Goal: Task Accomplishment & Management: Manage account settings

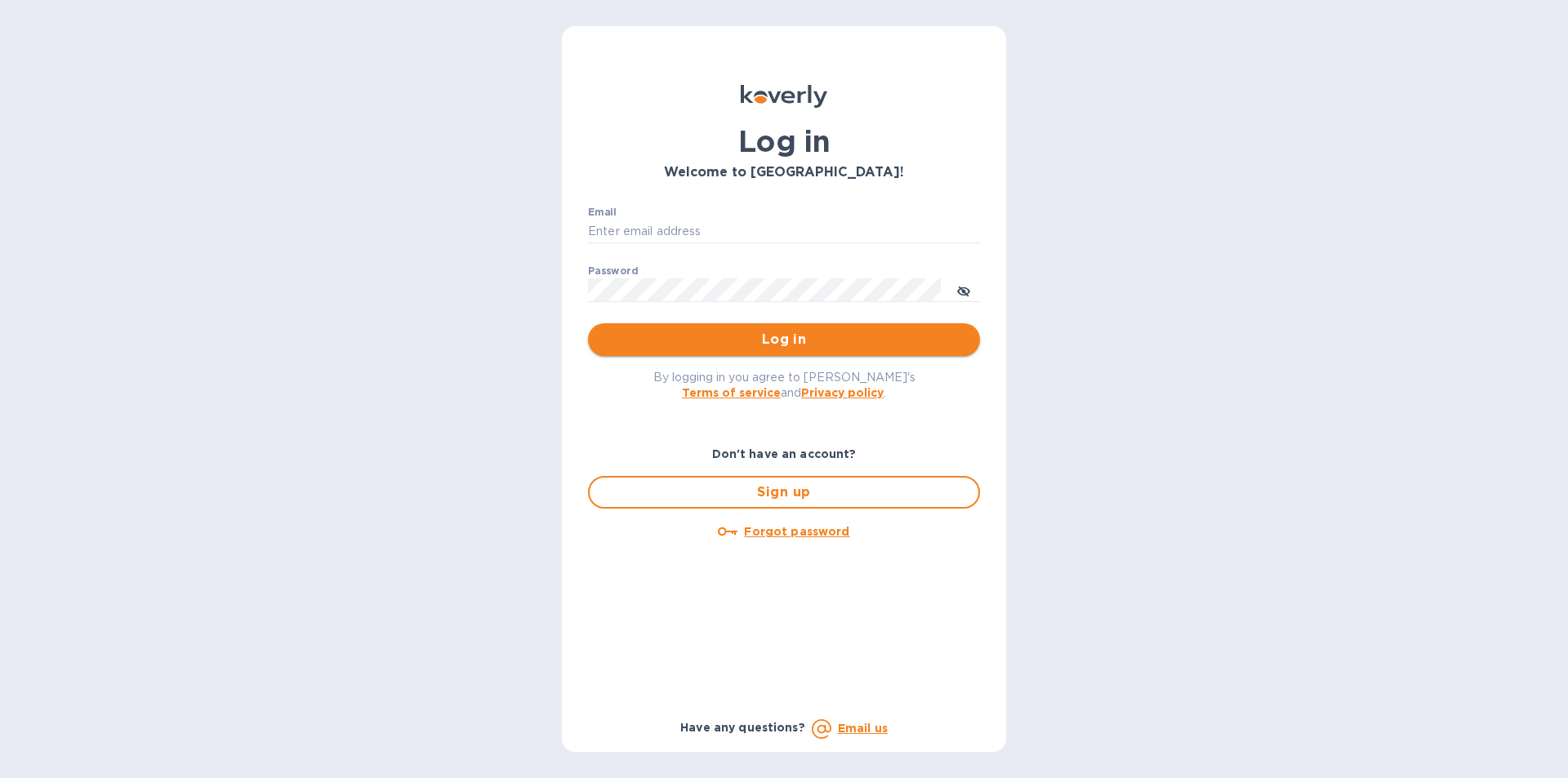
type input "[EMAIL_ADDRESS][DOMAIN_NAME]"
click at [660, 338] on span "Log in" at bounding box center [784, 339] width 366 height 19
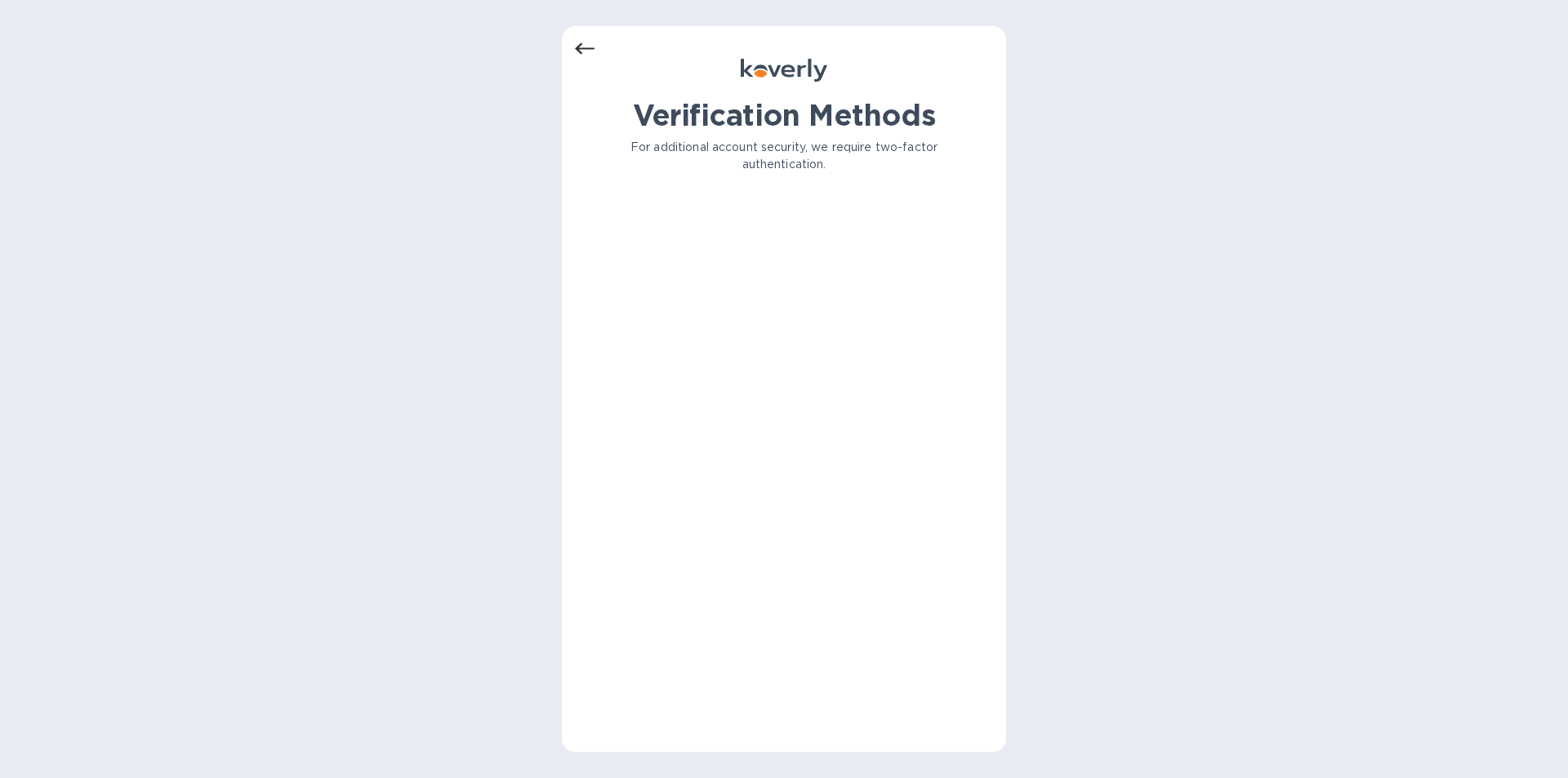
click at [708, 137] on div "Verification Methods For additional account security, we require two-factor aut…" at bounding box center [784, 148] width 419 height 101
click at [674, 156] on p "For additional account security, we require two-factor authentication." at bounding box center [784, 156] width 392 height 35
click at [580, 49] on icon at bounding box center [584, 48] width 19 height 12
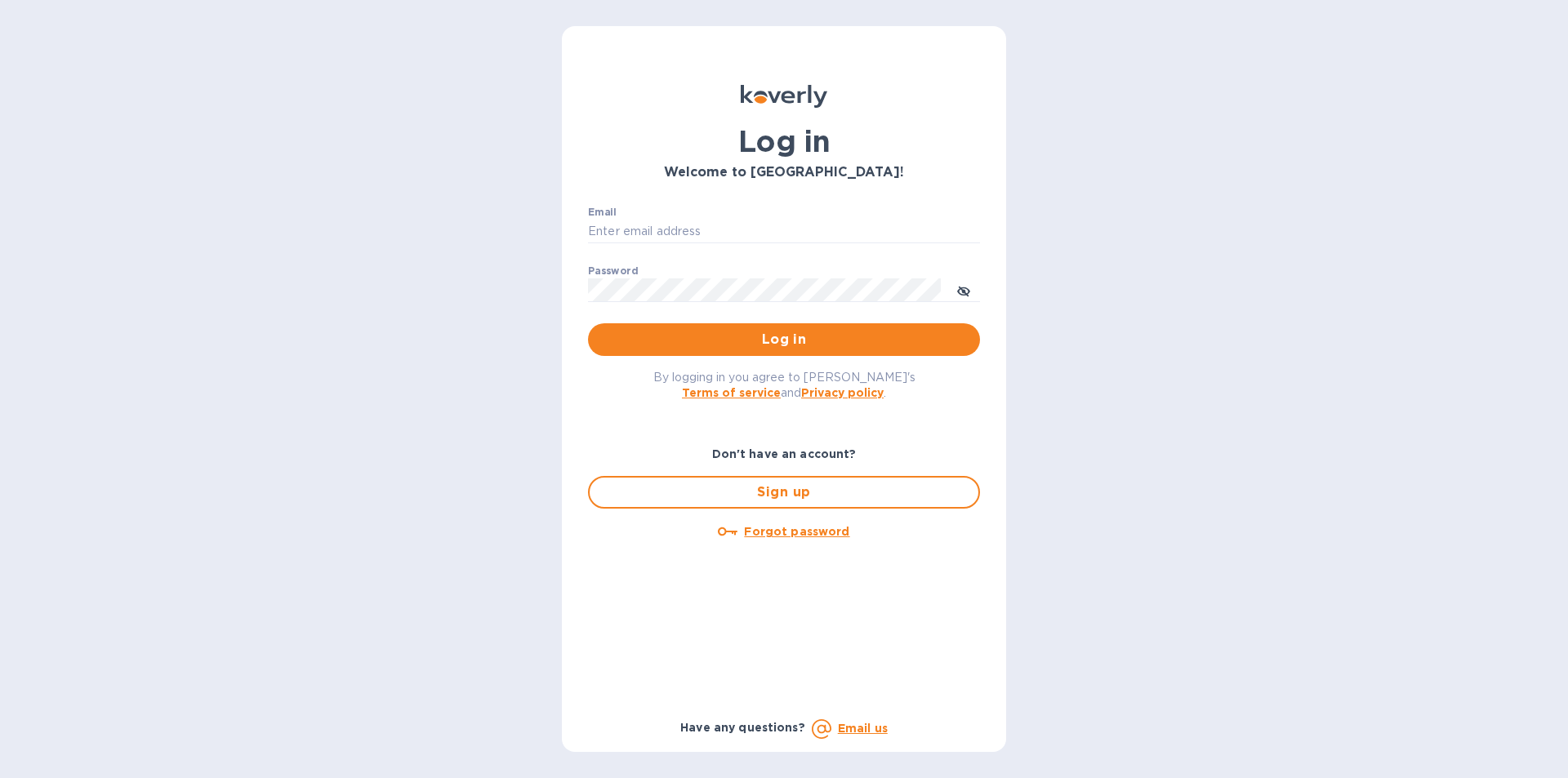
type input "[EMAIL_ADDRESS][DOMAIN_NAME]"
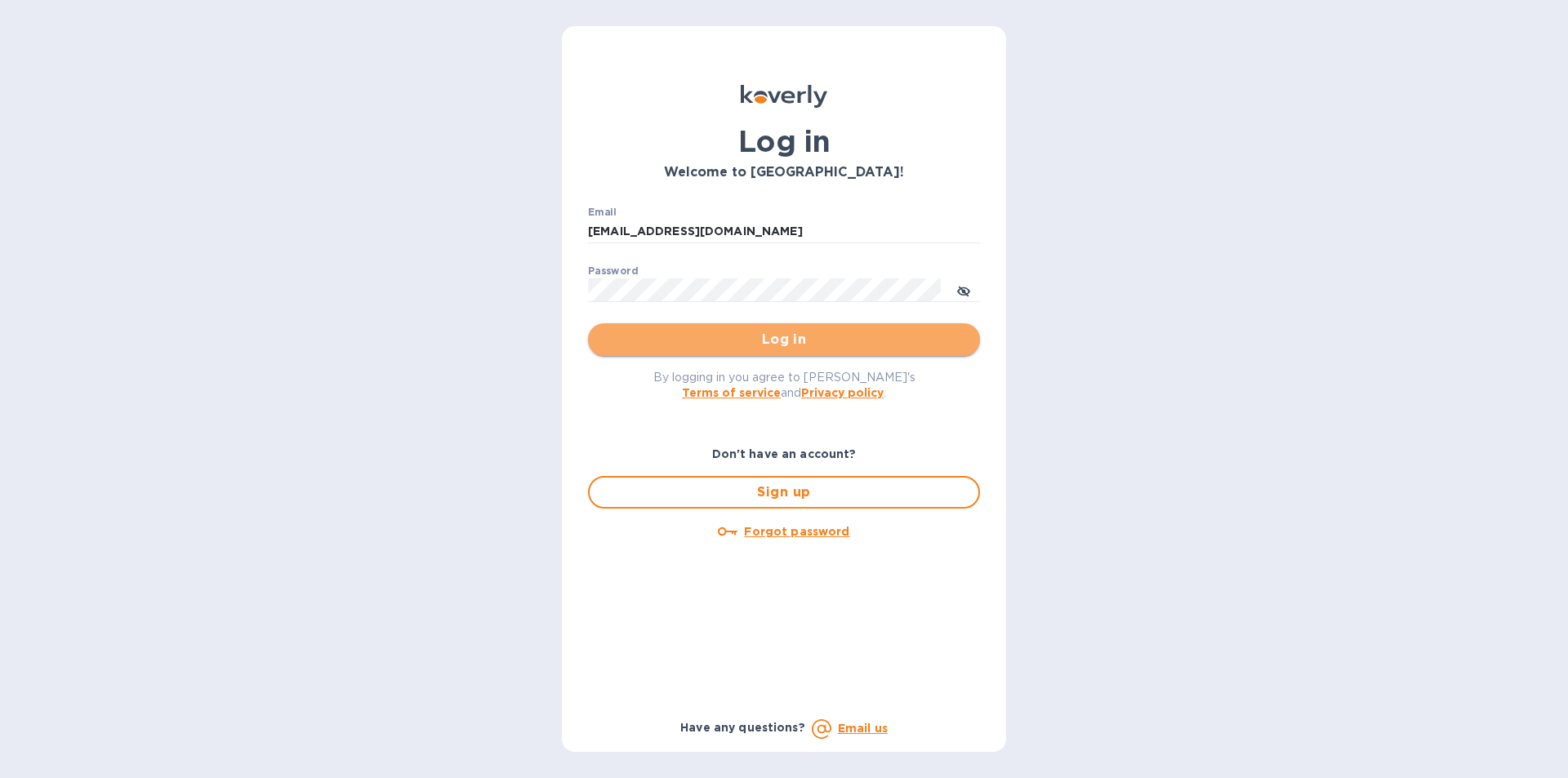
click at [684, 332] on span "Log in" at bounding box center [784, 339] width 366 height 19
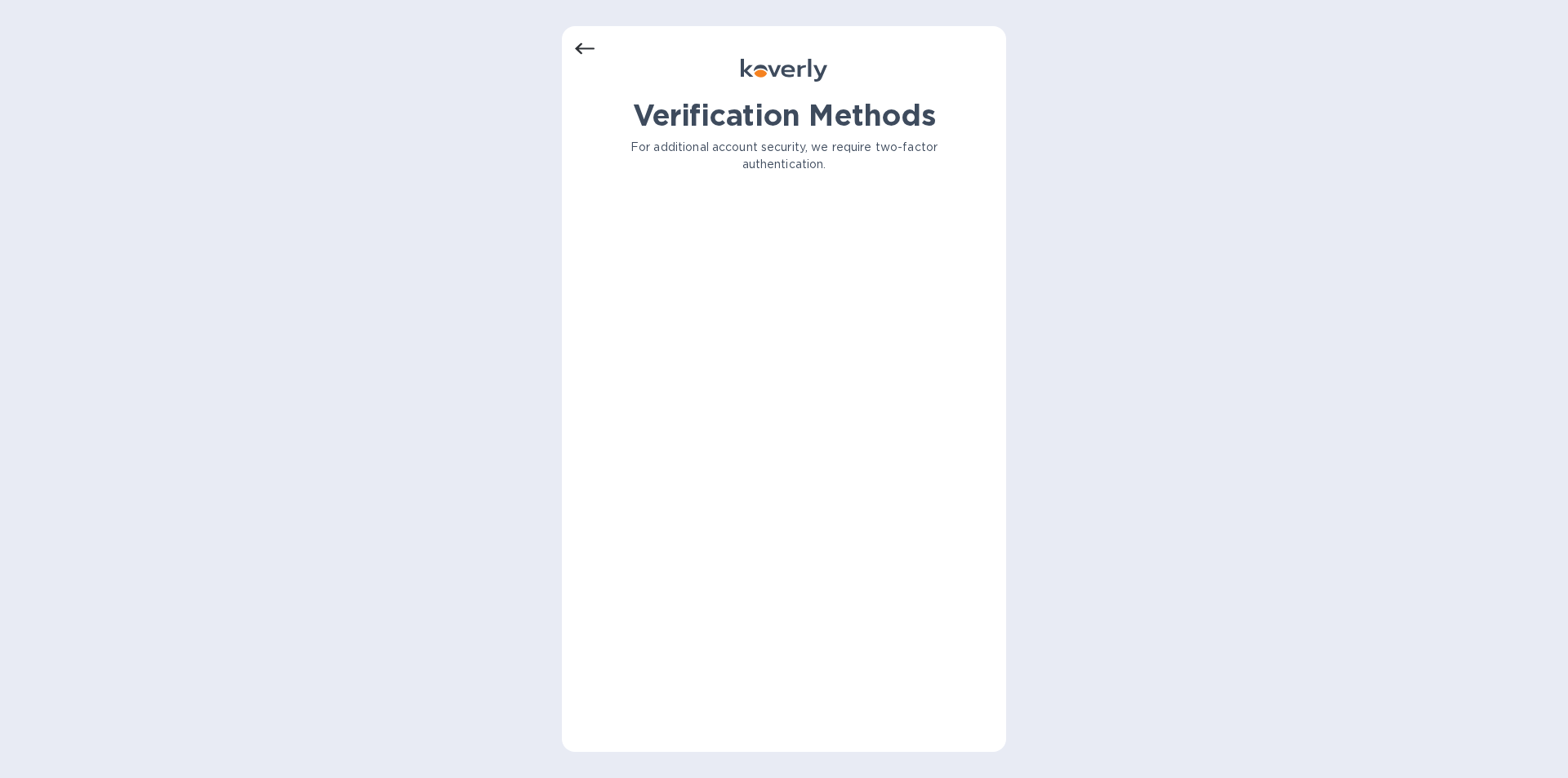
click at [753, 146] on p "For additional account security, we require two-factor authentication." at bounding box center [784, 156] width 392 height 35
